Goal: Answer question/provide support: Answer question/provide support

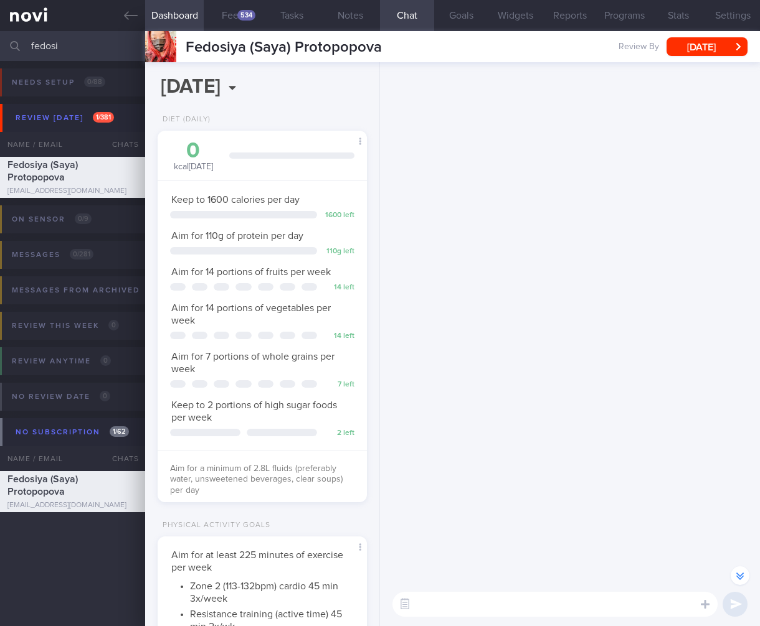
select select "6"
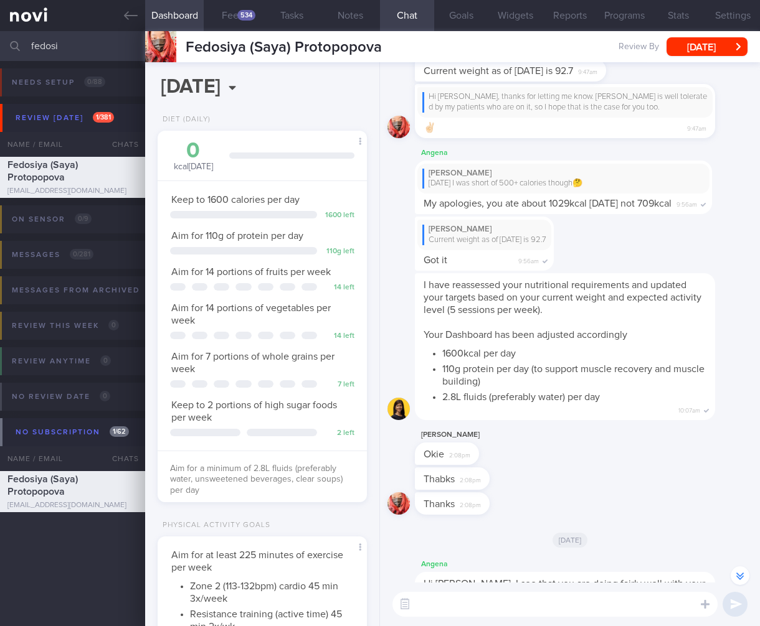
click at [0, 52] on html "You are offline! Some functionality will be unavailable Patients New Users Coac…" at bounding box center [380, 313] width 760 height 626
drag, startPoint x: 83, startPoint y: 43, endPoint x: -52, endPoint y: 39, distance: 135.2
click at [0, 39] on html "You are offline! Some functionality will be unavailable Patients New Users Coac…" at bounding box center [380, 313] width 760 height 626
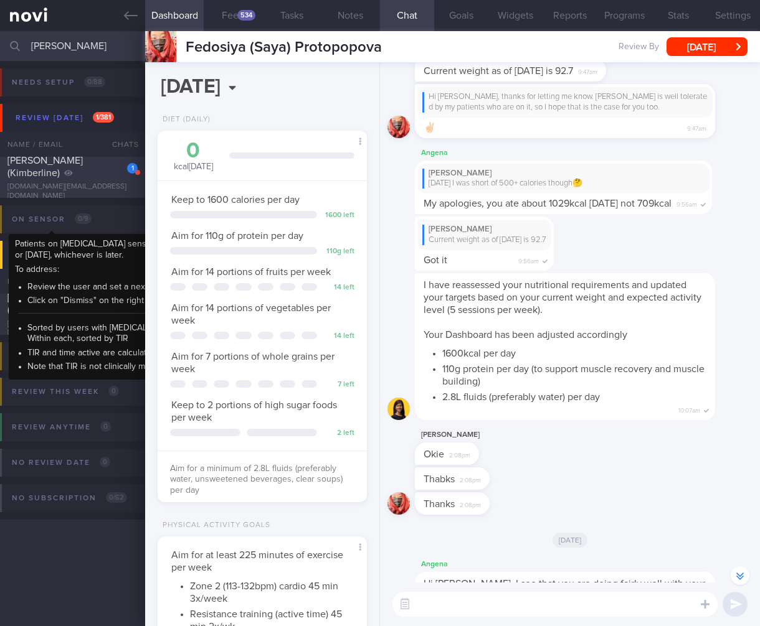
type input "[PERSON_NAME]"
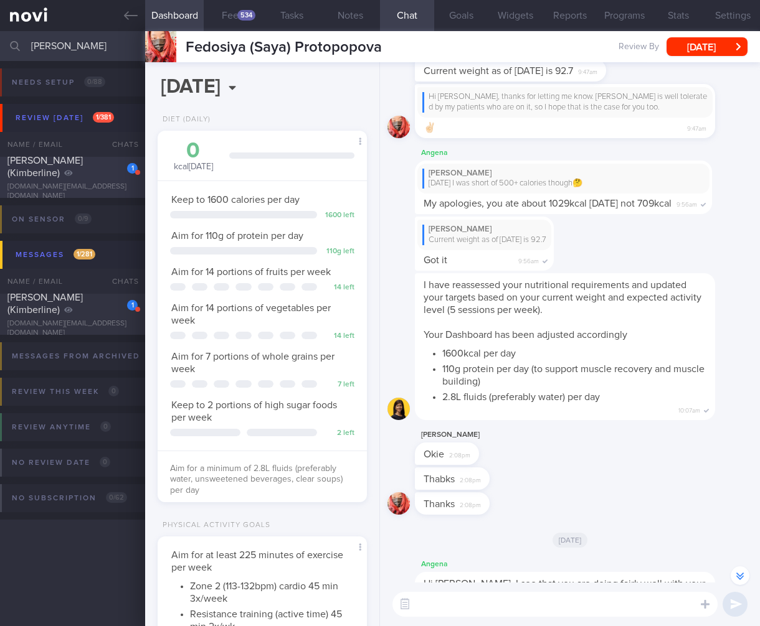
click at [91, 179] on div "[PERSON_NAME] (Kimberline)" at bounding box center [70, 166] width 127 height 25
select select "7"
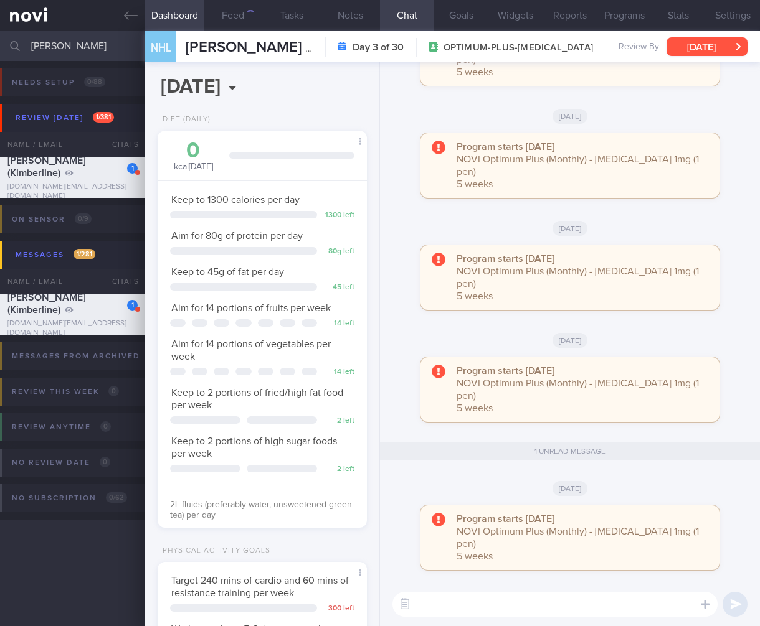
scroll to position [106, 177]
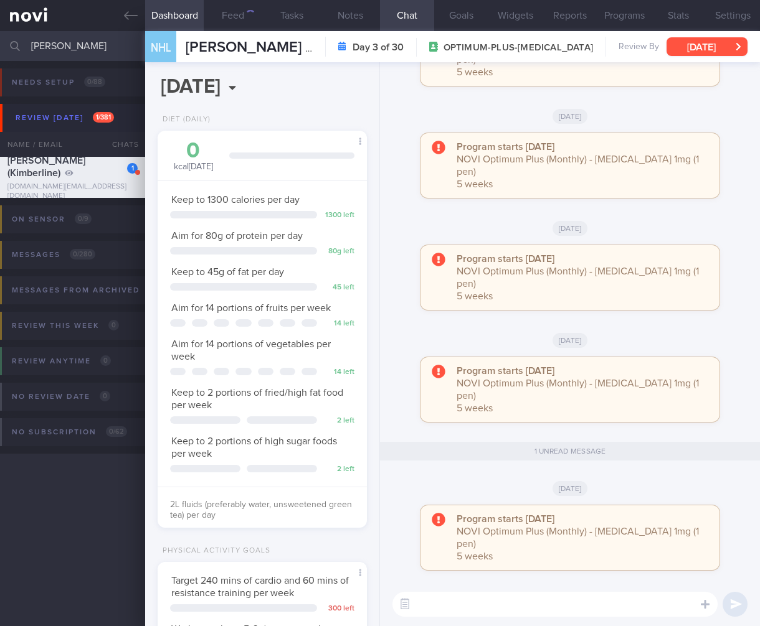
click at [677, 55] on button "[DATE]" at bounding box center [706, 46] width 81 height 19
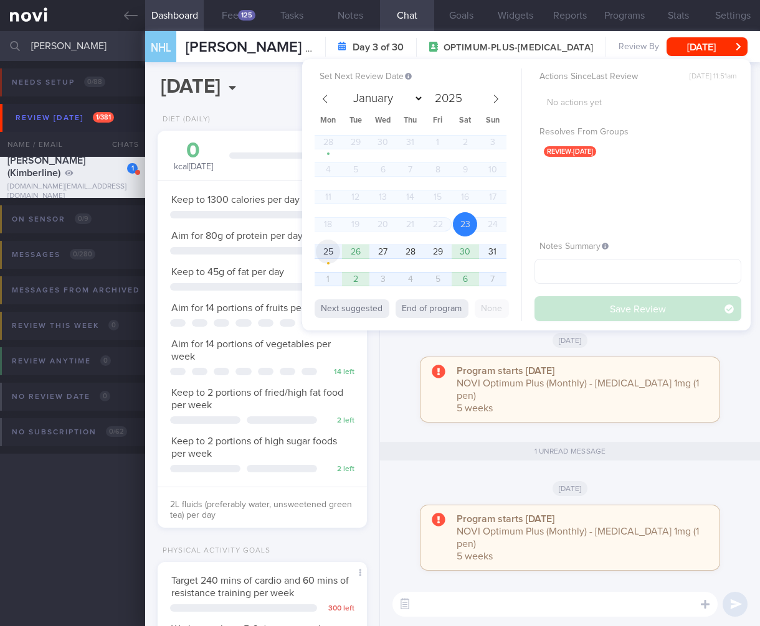
click at [329, 252] on span "25" at bounding box center [328, 252] width 24 height 24
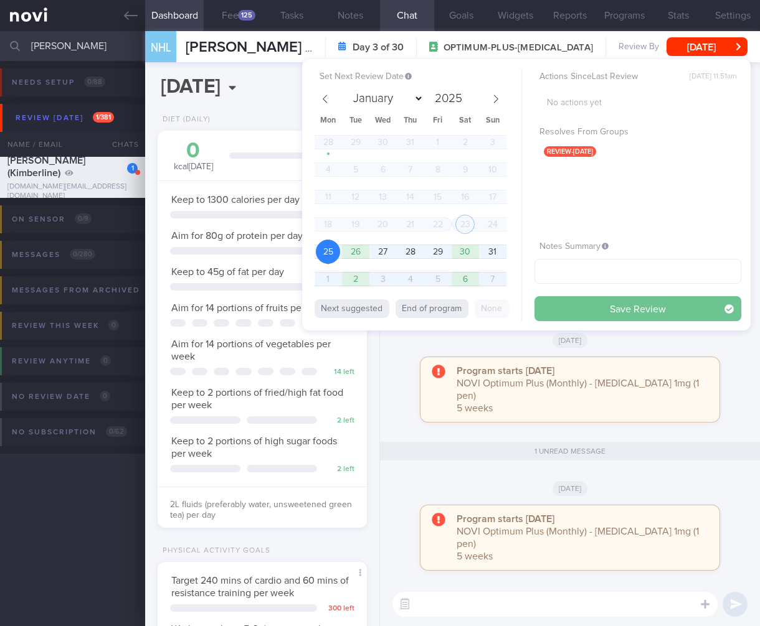
click at [668, 319] on button "Save Review" at bounding box center [637, 308] width 207 height 25
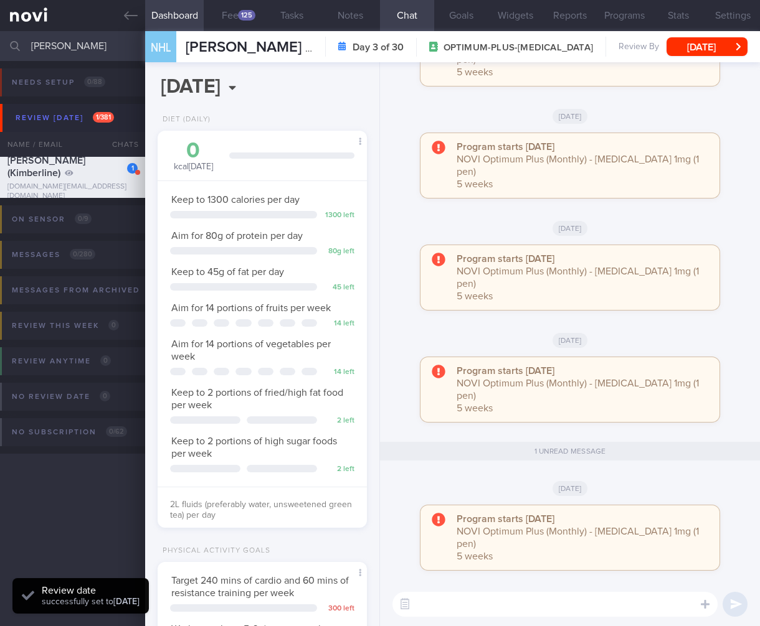
click at [657, 415] on div "Program starts [DATE] NOVI Optimum Plus (Monthly) - [MEDICAL_DATA] 1mg (1 pen) …" at bounding box center [581, 390] width 250 height 50
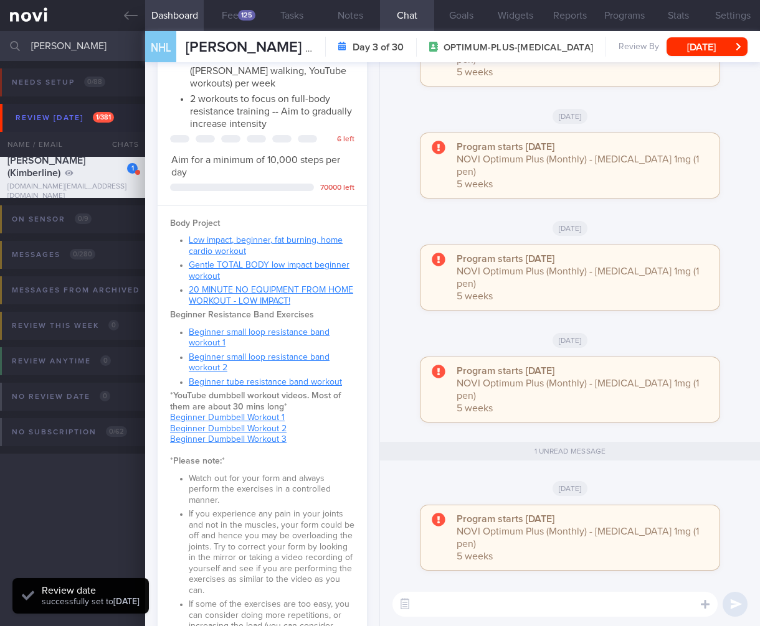
scroll to position [841, 0]
